Goal: Task Accomplishment & Management: Manage account settings

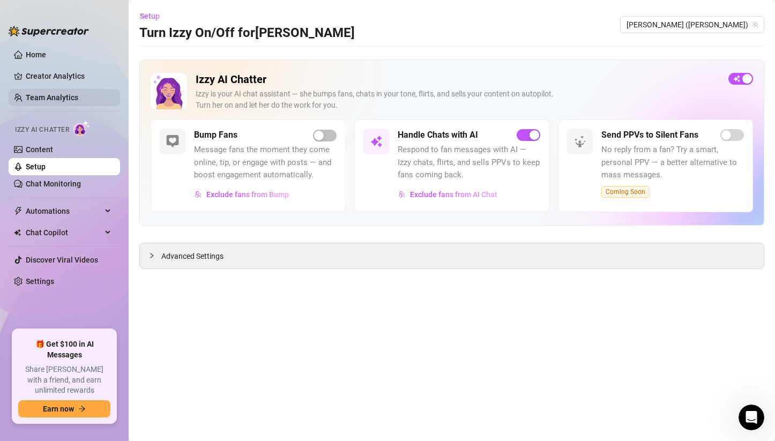
click at [63, 93] on link "Team Analytics" at bounding box center [52, 97] width 53 height 9
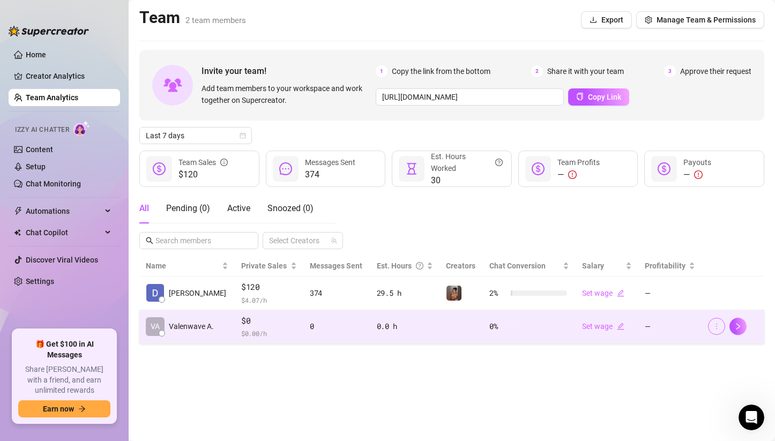
click at [712, 326] on button "button" at bounding box center [716, 326] width 17 height 17
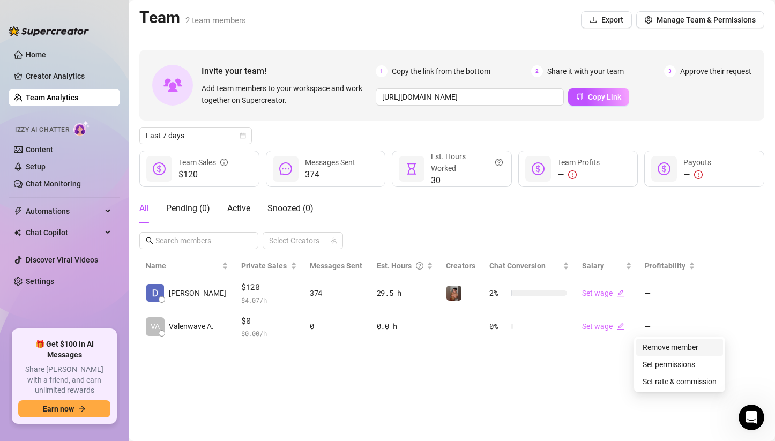
click at [698, 346] on link "Remove member" at bounding box center [671, 347] width 56 height 9
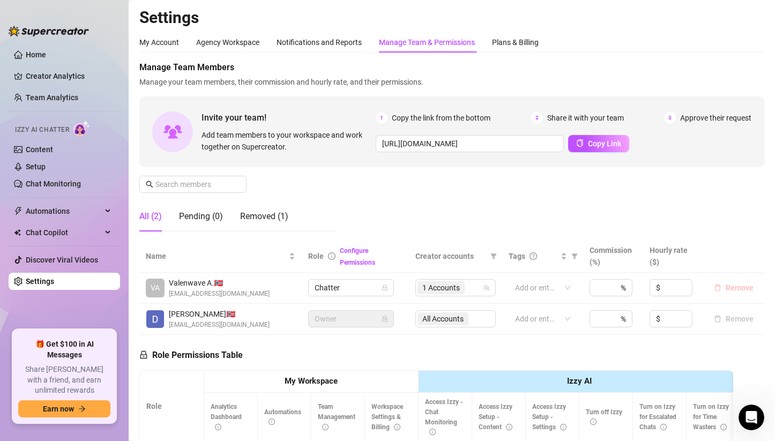
click at [732, 288] on span "Remove" at bounding box center [740, 288] width 28 height 9
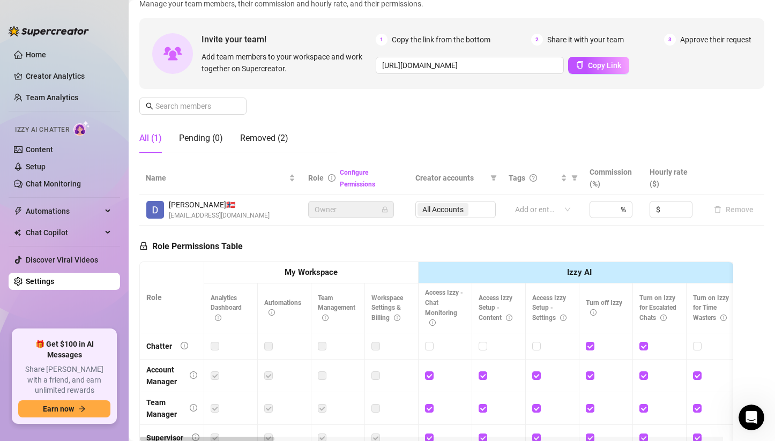
scroll to position [79, 0]
click at [590, 61] on span "Copy Link" at bounding box center [604, 65] width 33 height 9
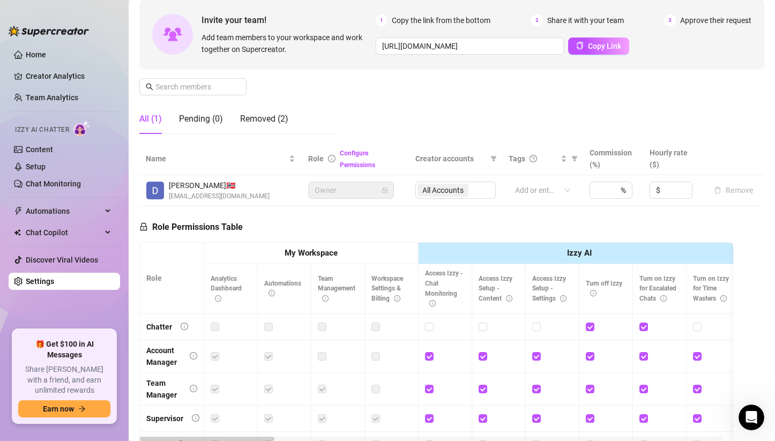
scroll to position [96, 0]
click at [63, 98] on link "Team Analytics" at bounding box center [52, 97] width 53 height 9
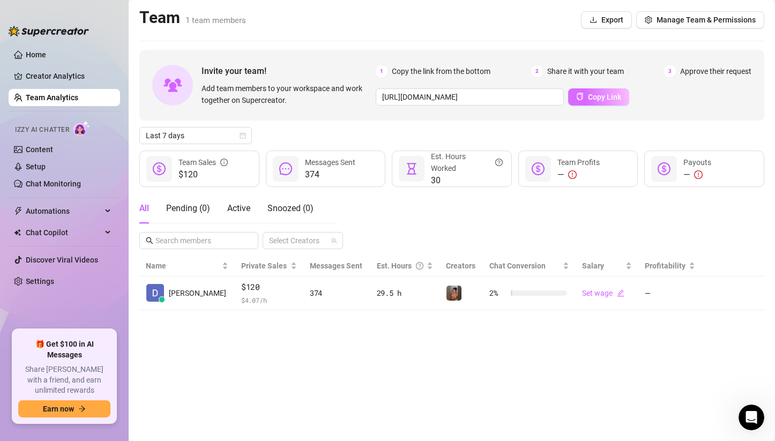
click at [612, 96] on span "Copy Link" at bounding box center [604, 97] width 33 height 9
click at [54, 72] on link "Creator Analytics" at bounding box center [69, 76] width 86 height 17
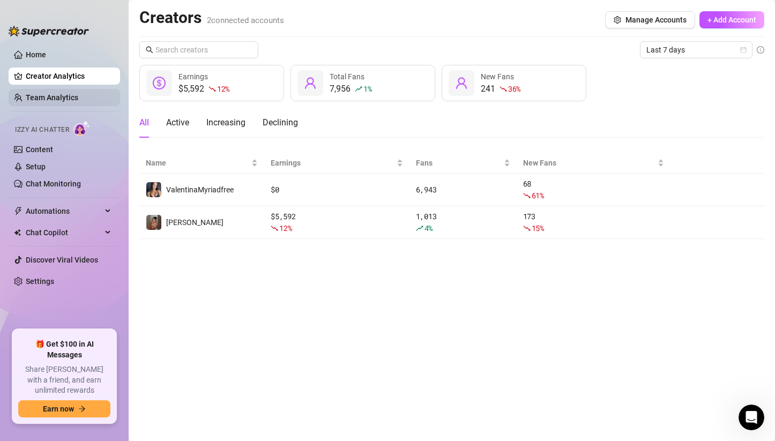
click at [66, 102] on link "Team Analytics" at bounding box center [52, 97] width 53 height 9
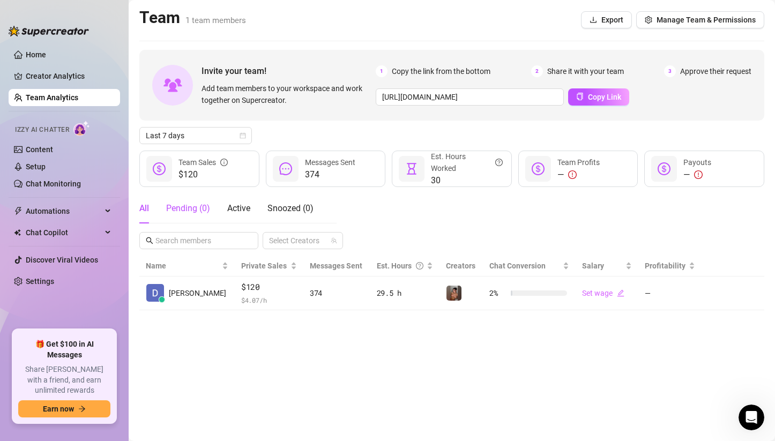
click at [200, 207] on div "Pending ( 0 )" at bounding box center [188, 208] width 44 height 13
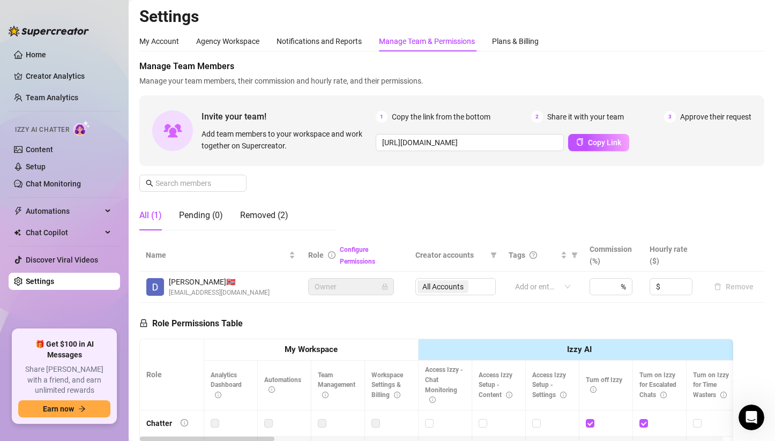
scroll to position [1, 0]
click at [331, 42] on div "Notifications and Reports" at bounding box center [319, 42] width 85 height 12
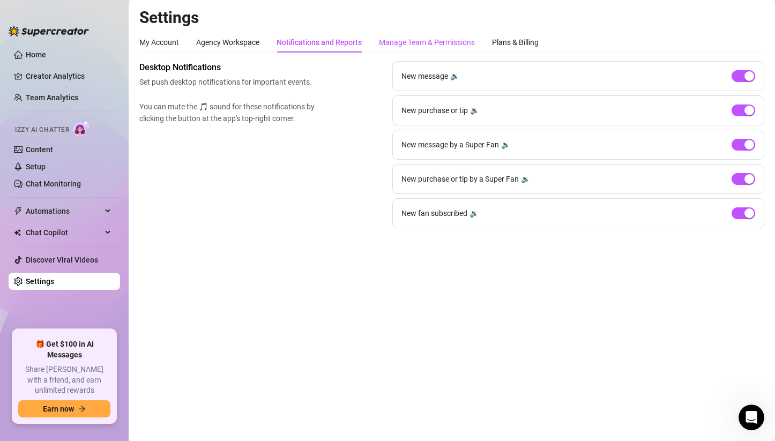
click at [407, 45] on div "Manage Team & Permissions" at bounding box center [427, 42] width 96 height 12
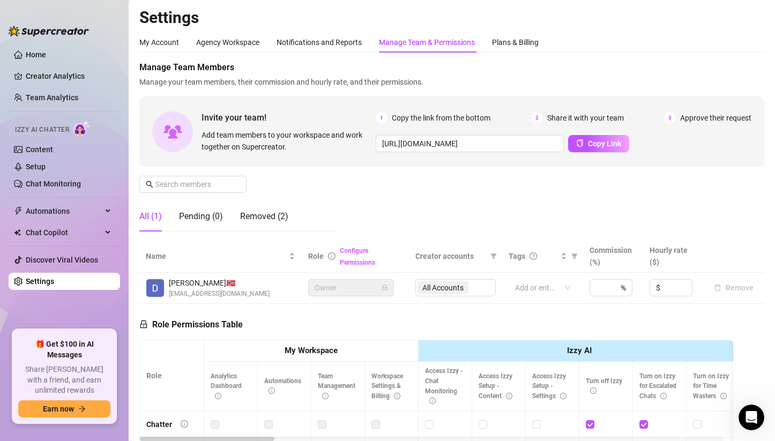
click at [353, 250] on link "Configure Permissions" at bounding box center [357, 256] width 35 height 19
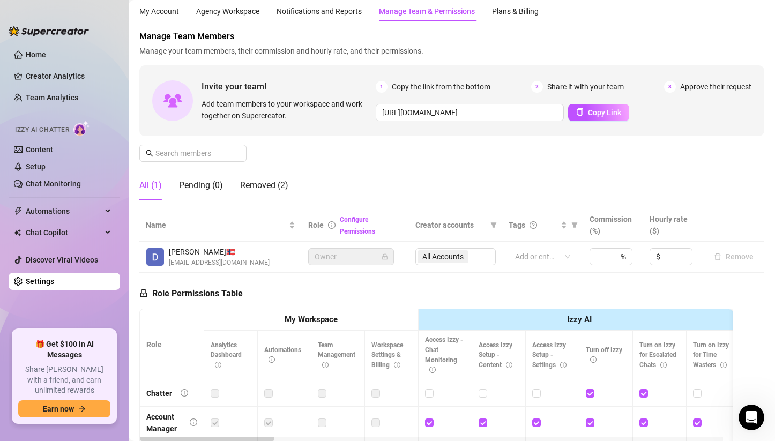
scroll to position [31, 0]
click at [212, 151] on input "text" at bounding box center [193, 154] width 76 height 12
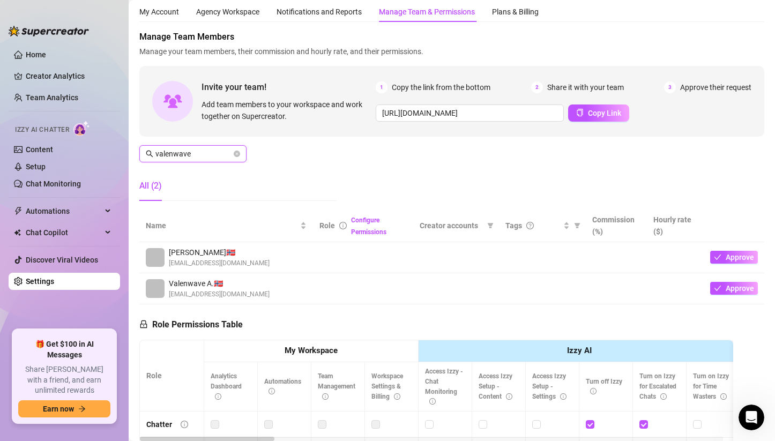
click at [212, 151] on input "valenwave" at bounding box center [193, 154] width 76 height 12
type input "valenwave"
click at [712, 287] on button "Approve" at bounding box center [734, 288] width 48 height 13
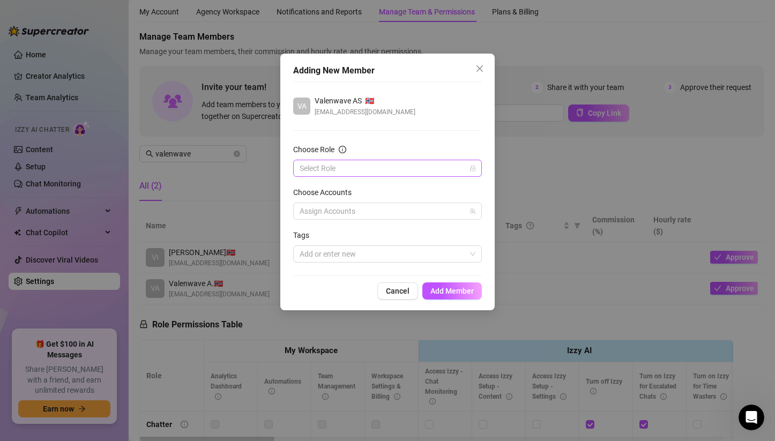
click at [406, 169] on input "Choose Role" at bounding box center [383, 168] width 166 height 16
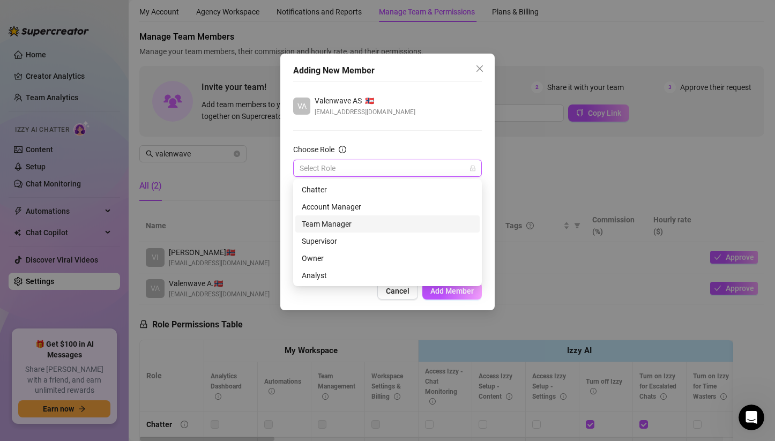
click at [349, 225] on div "Team Manager" at bounding box center [388, 224] width 172 height 12
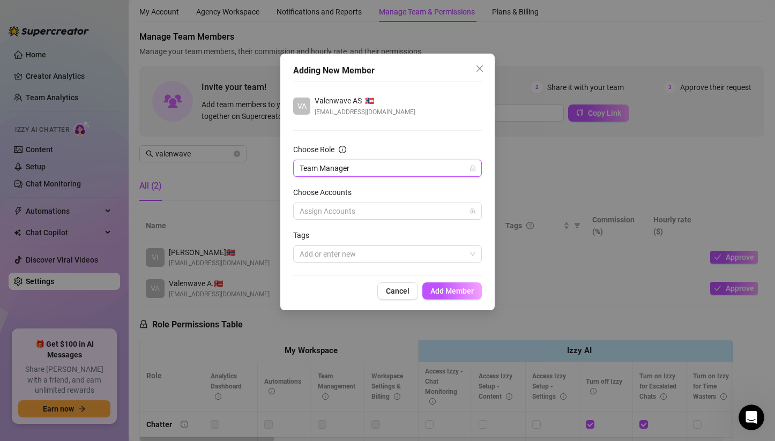
click at [412, 203] on div "Assign Accounts" at bounding box center [387, 211] width 189 height 17
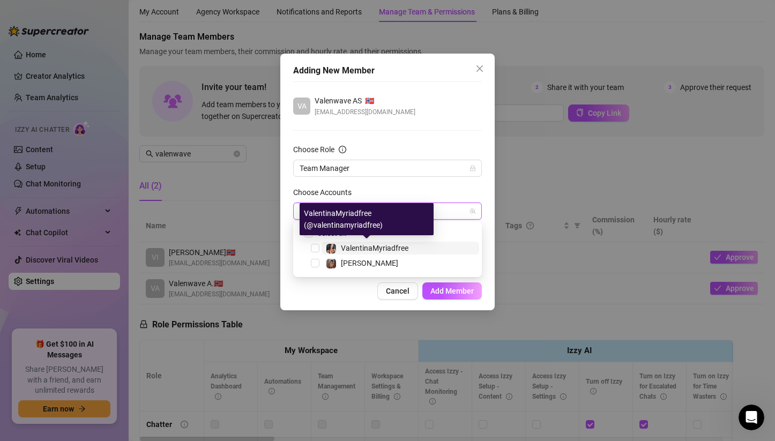
click at [381, 244] on span "ValentinaMyriadfree" at bounding box center [375, 248] width 68 height 9
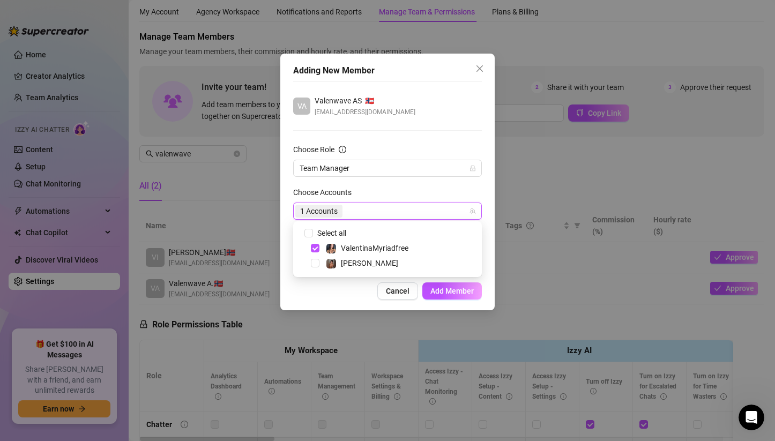
click at [450, 180] on form "Choose Role Team Manager Choose Accounts 1 Accounts Tags Add or enter new" at bounding box center [387, 203] width 189 height 119
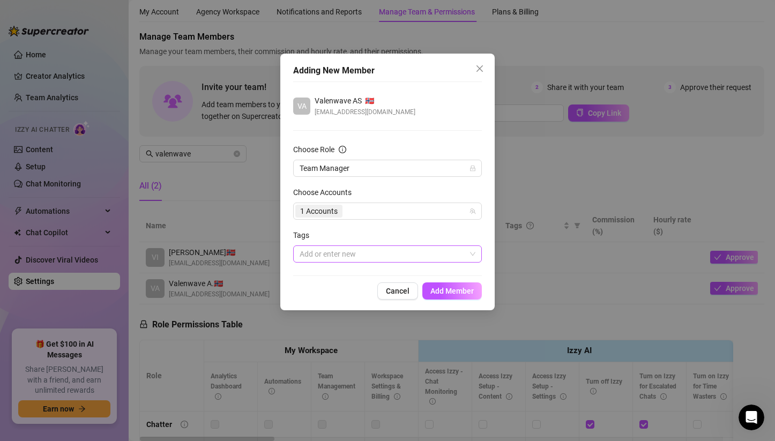
click at [377, 259] on div at bounding box center [381, 254] width 173 height 15
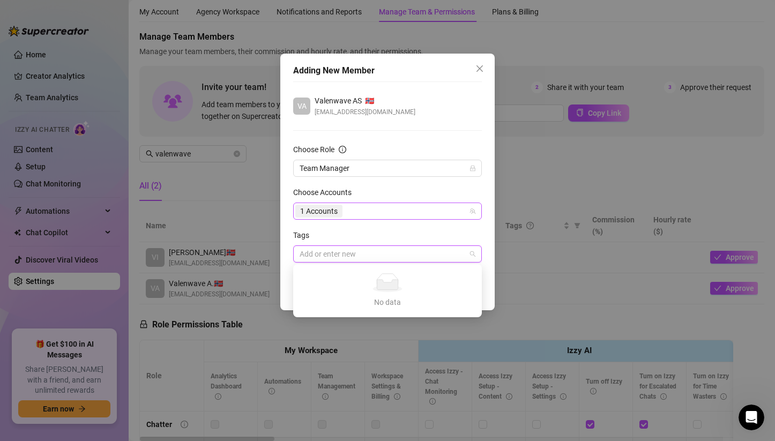
click at [426, 214] on div "1 Accounts" at bounding box center [381, 211] width 173 height 15
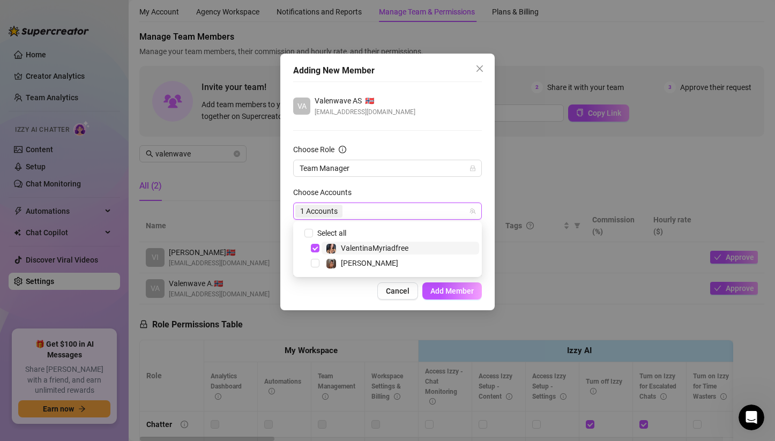
click at [454, 192] on div "Choose Accounts" at bounding box center [387, 195] width 189 height 16
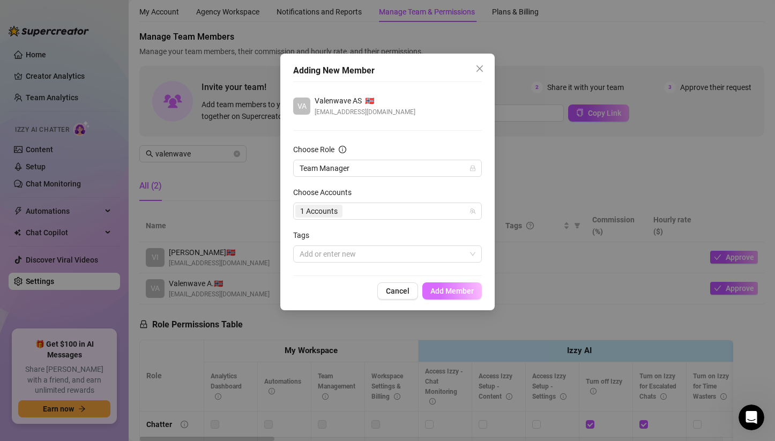
click at [463, 298] on button "Add Member" at bounding box center [452, 290] width 60 height 17
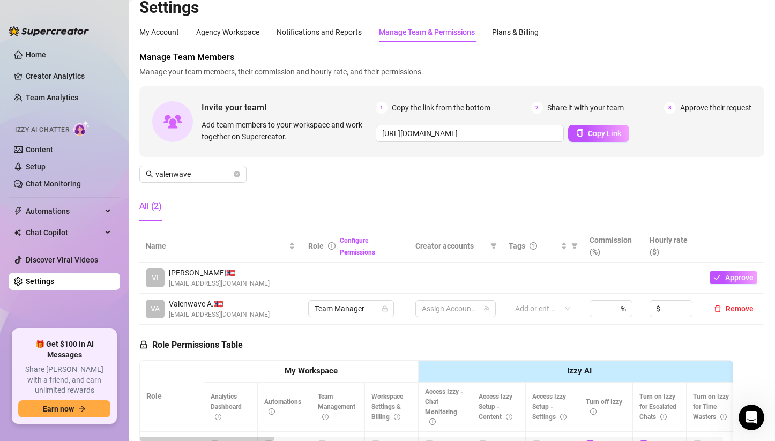
scroll to position [10, 0]
click at [209, 302] on span "Valenwave A. 🇳🇴" at bounding box center [219, 305] width 101 height 12
click at [448, 307] on div at bounding box center [450, 309] width 65 height 15
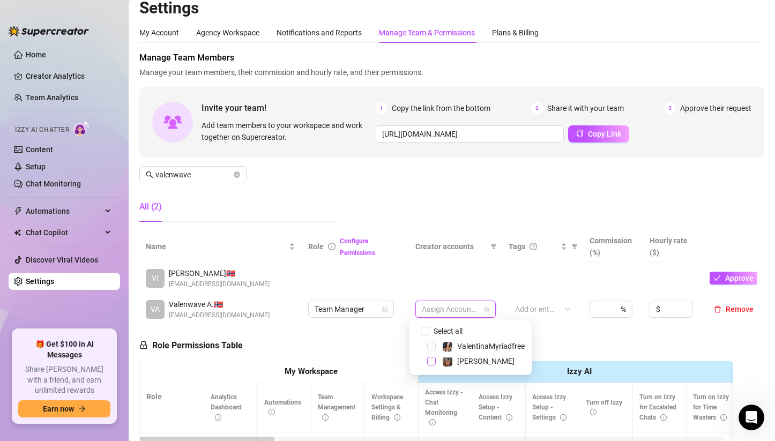
click at [430, 364] on span "Select tree node" at bounding box center [431, 361] width 9 height 9
click at [556, 271] on td at bounding box center [542, 278] width 81 height 31
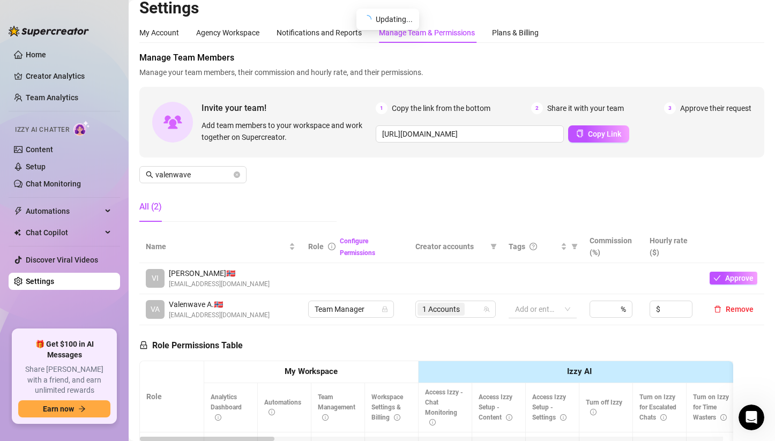
click at [560, 307] on div "Add or enter new" at bounding box center [543, 309] width 68 height 17
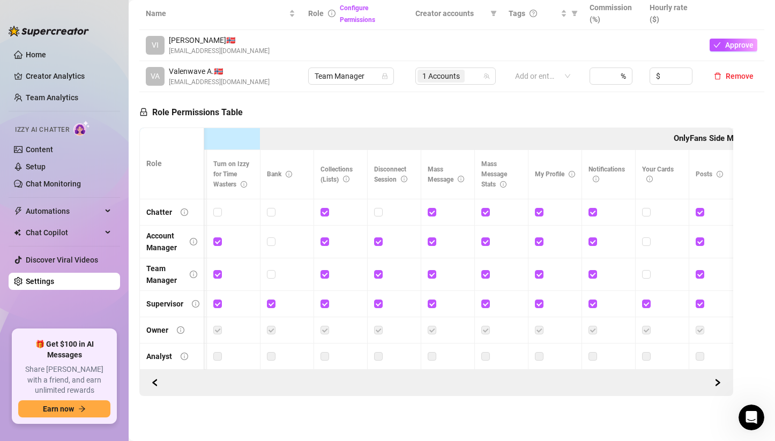
scroll to position [0, 0]
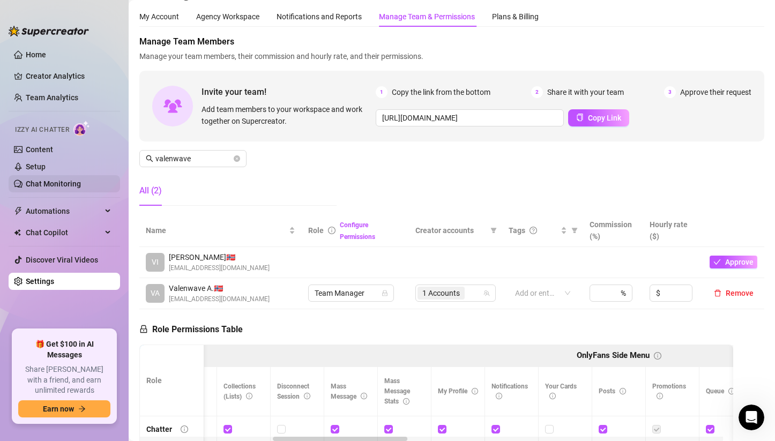
click at [76, 180] on link "Chat Monitoring" at bounding box center [53, 184] width 55 height 9
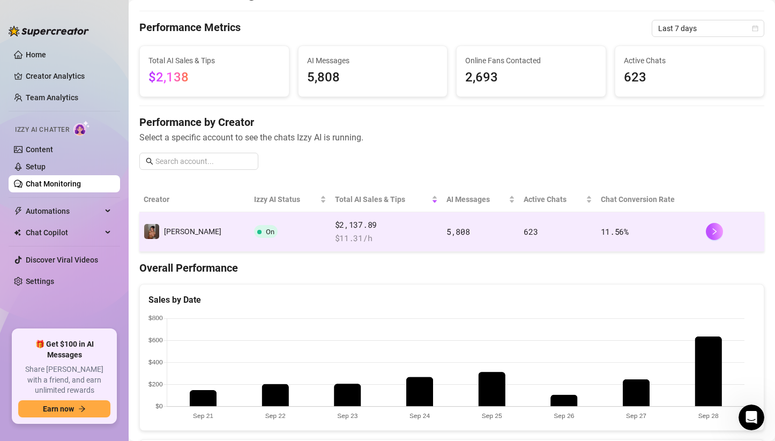
click at [397, 237] on span "$ 11.31 /h" at bounding box center [386, 238] width 103 height 13
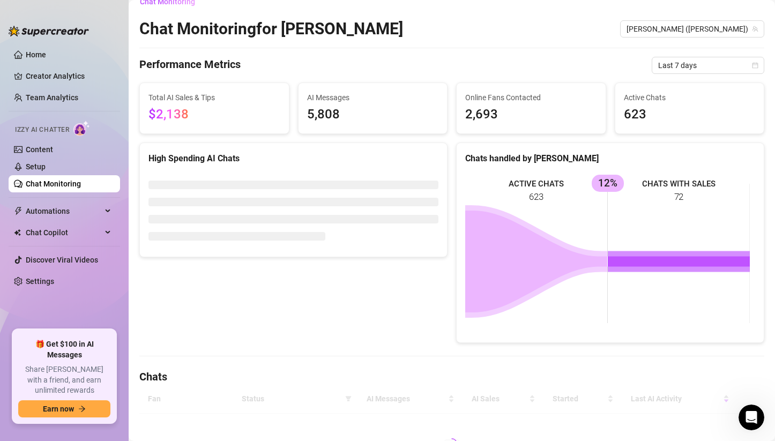
scroll to position [26, 0]
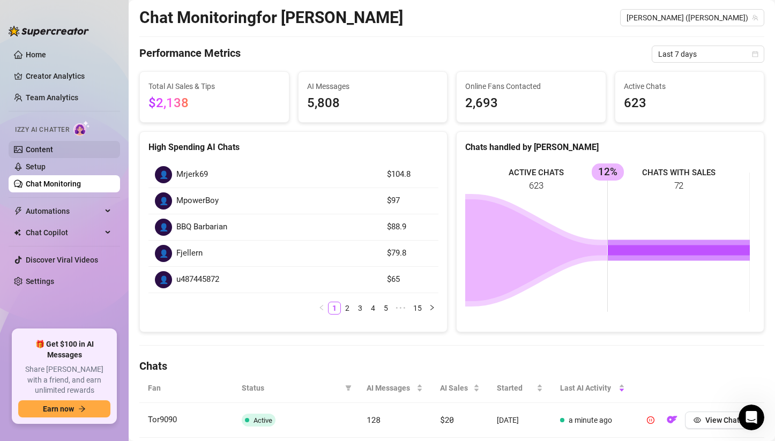
click at [38, 146] on link "Content" at bounding box center [39, 149] width 27 height 9
